Goal: Complete application form

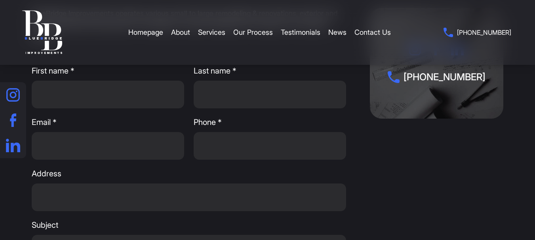
scroll to position [119, 0]
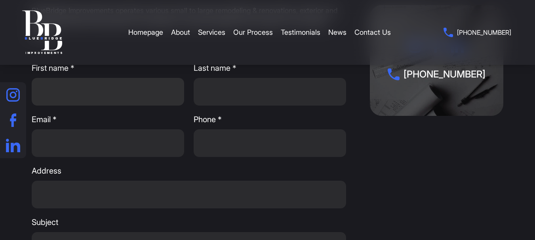
click at [75, 92] on input "First name *" at bounding box center [108, 92] width 152 height 28
type input "Ben"
type input "A"
type input "[EMAIL_ADDRESS][DOMAIN_NAME]"
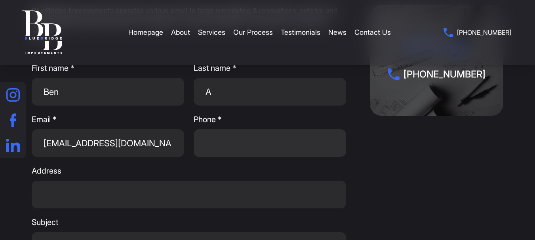
type input "8776703589"
type input "Irvine [GEOGRAPHIC_DATA]"
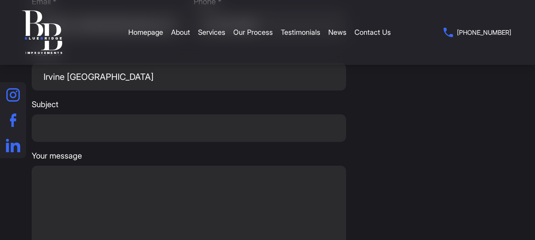
scroll to position [238, 0]
click at [93, 134] on input "Subject" at bounding box center [189, 128] width 314 height 28
type input "$10 Back Office Employees!"
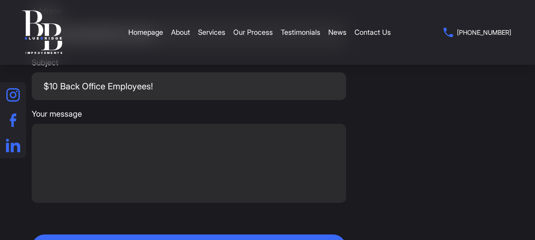
scroll to position [317, 0]
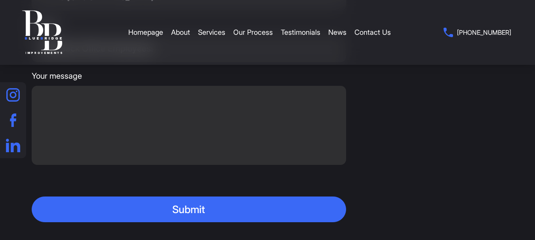
click at [80, 122] on textarea "Your message" at bounding box center [189, 125] width 314 height 79
paste textarea "A warm hello Need employees for $10? At OBK, we specialize in providing top-not…"
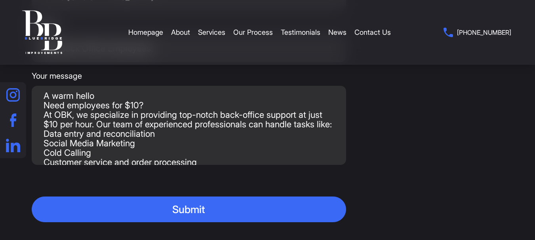
scroll to position [164, 0]
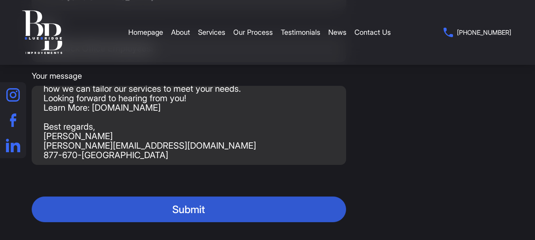
type textarea "A warm hello Need employees for $10? At OBK, we specialize in providing top-not…"
click at [136, 215] on button "Submit" at bounding box center [189, 210] width 314 height 26
